Goal: Task Accomplishment & Management: Use online tool/utility

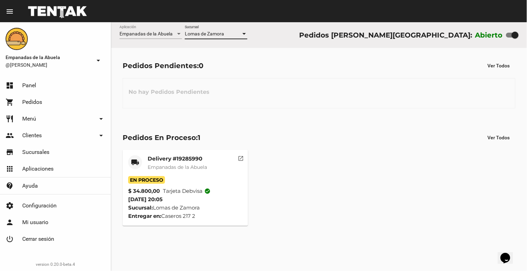
click at [169, 163] on div "Delivery #19285990 Empanadas de la Abuela" at bounding box center [177, 165] width 59 height 21
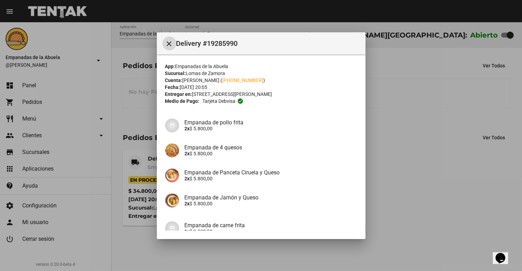
scroll to position [154, 0]
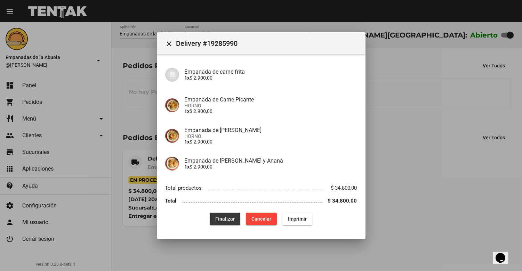
click at [217, 218] on span "Finalizar" at bounding box center [224, 219] width 19 height 6
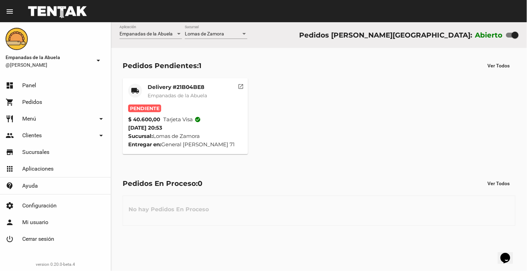
click at [169, 92] on span "Empanadas de la Abuela" at bounding box center [177, 95] width 59 height 6
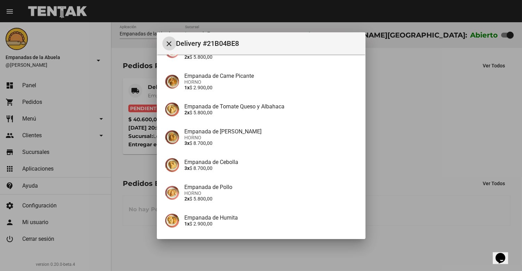
scroll to position [134, 0]
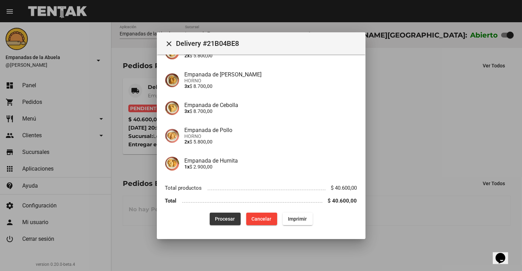
click at [216, 218] on span "Procesar" at bounding box center [225, 219] width 20 height 6
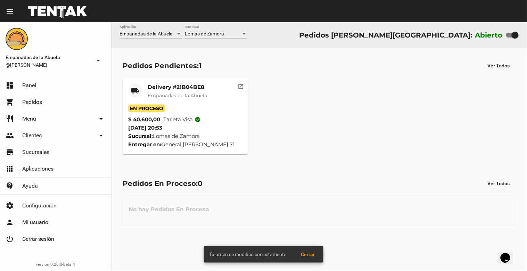
click at [172, 98] on span "Empanadas de la Abuela" at bounding box center [177, 95] width 59 height 6
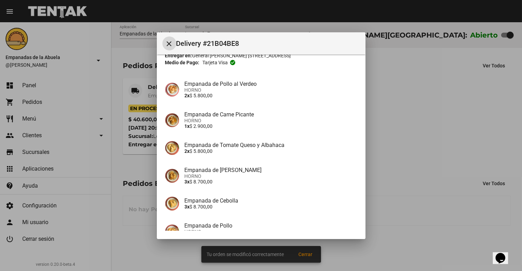
scroll to position [134, 0]
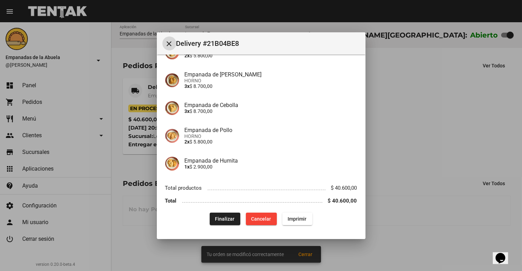
click at [298, 224] on button "Imprimir" at bounding box center [297, 219] width 30 height 13
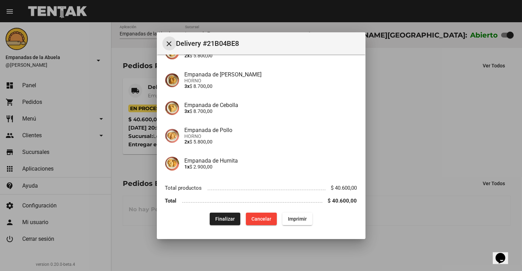
click at [171, 46] on mat-icon "close" at bounding box center [169, 44] width 8 height 8
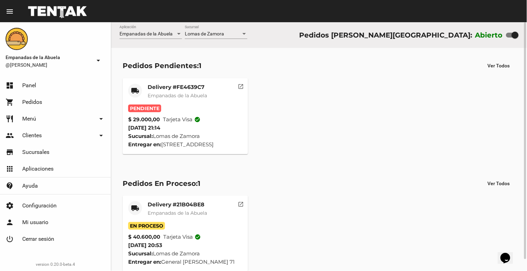
click at [188, 86] on mat-card-title "Delivery #FE4639C7" at bounding box center [177, 87] width 59 height 7
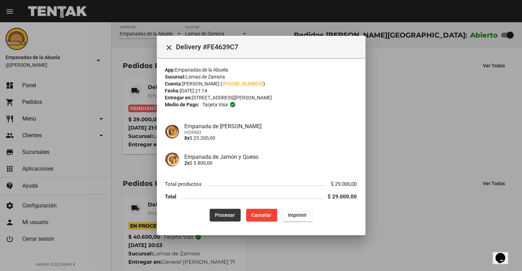
click at [215, 216] on span "Procesar" at bounding box center [225, 215] width 20 height 6
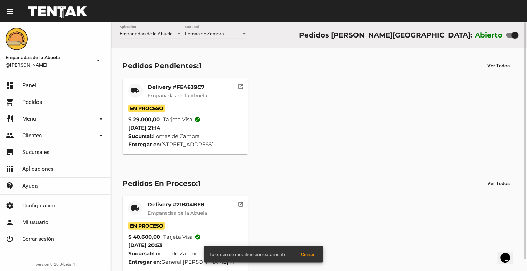
click at [159, 89] on mat-card-title "Delivery #FE4639C7" at bounding box center [177, 87] width 59 height 7
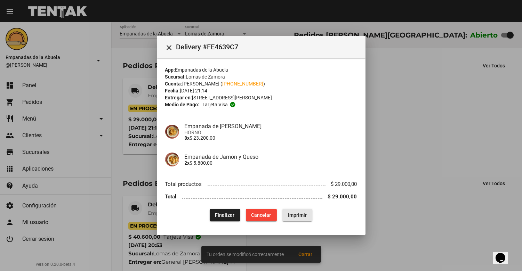
click at [301, 212] on span "Imprimir" at bounding box center [297, 215] width 19 height 6
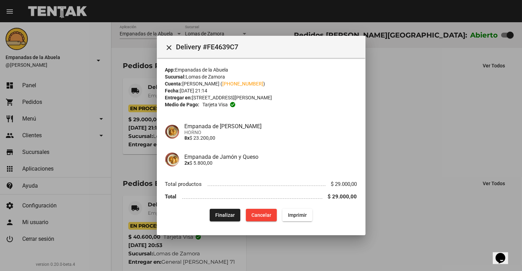
click at [171, 49] on mat-icon "close" at bounding box center [169, 47] width 8 height 8
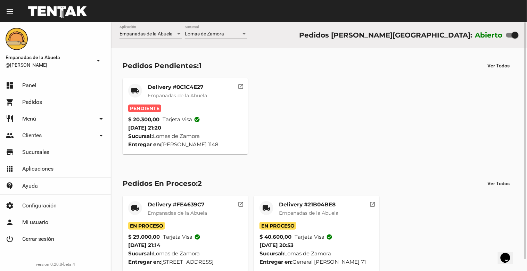
click at [196, 89] on mat-card-title "Delivery #0C1C4E27" at bounding box center [177, 87] width 59 height 7
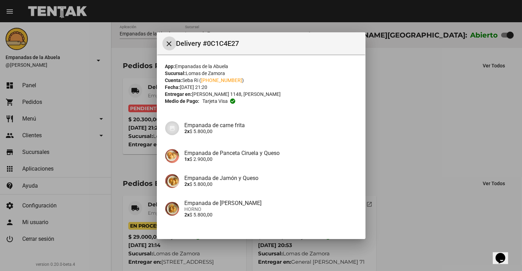
scroll to position [48, 0]
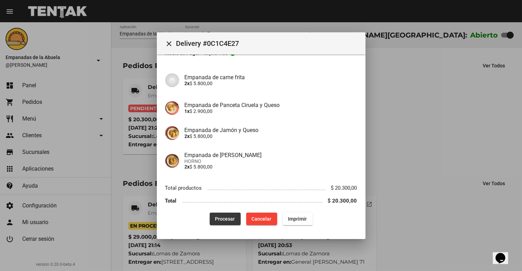
click at [216, 221] on button "Procesar" at bounding box center [225, 219] width 31 height 13
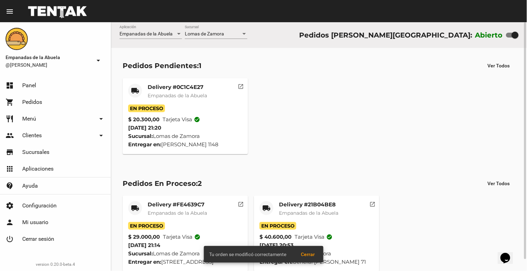
click at [161, 95] on span "Empanadas de la Abuela" at bounding box center [177, 95] width 59 height 6
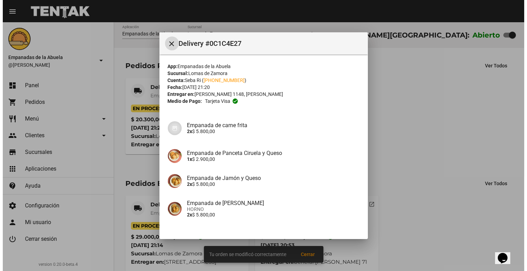
scroll to position [48, 0]
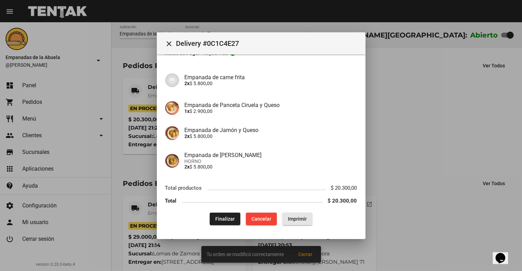
click at [288, 218] on span "Imprimir" at bounding box center [297, 219] width 19 height 6
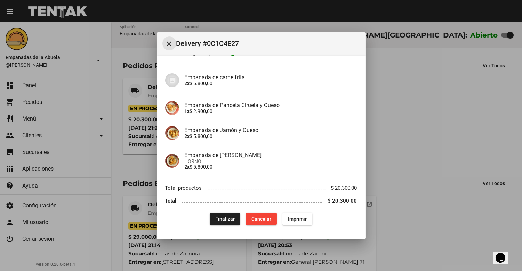
click at [164, 41] on button "close" at bounding box center [169, 44] width 14 height 14
